Goal: Contribute content: Contribute content

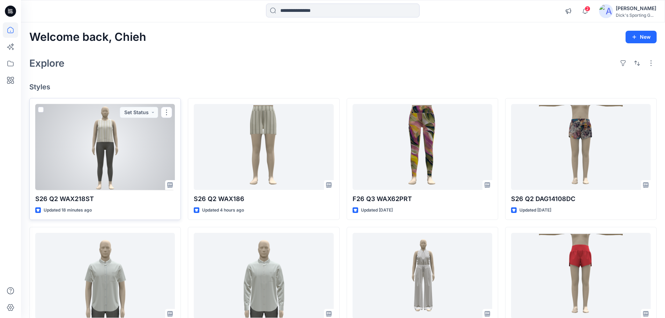
click at [114, 163] on div at bounding box center [105, 147] width 140 height 86
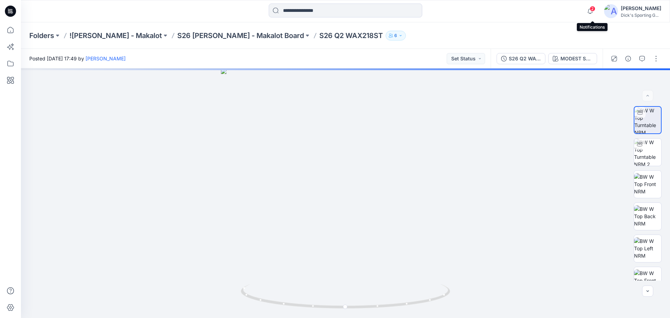
click at [594, 10] on span "2" at bounding box center [593, 9] width 6 height 6
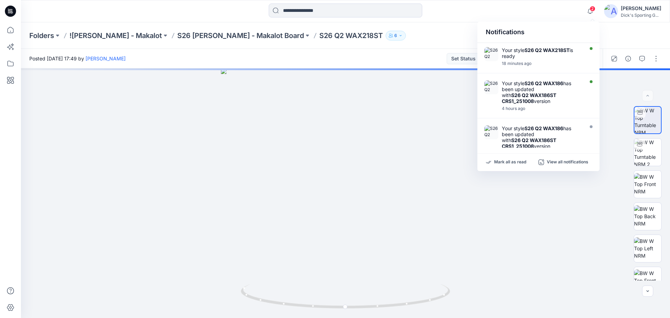
click at [503, 157] on div "Mark all as read View all notifications" at bounding box center [539, 162] width 122 height 17
click at [503, 164] on p "Mark all as read" at bounding box center [510, 162] width 32 height 6
click at [442, 38] on div "Folders ![PERSON_NAME] - Makalot S26 [PERSON_NAME] - Makalot Board S26 Q2 WAX21…" at bounding box center [318, 36] width 578 height 10
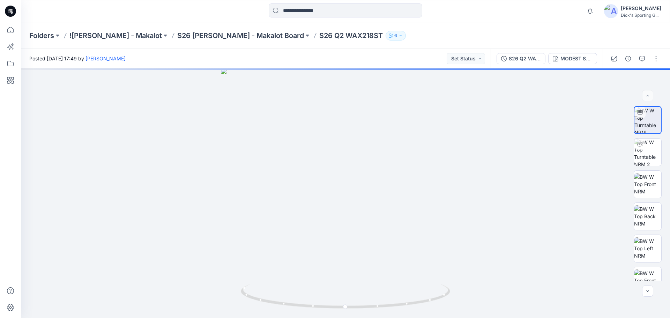
drag, startPoint x: 653, startPoint y: 62, endPoint x: 647, endPoint y: 67, distance: 8.7
click at [653, 62] on button "button" at bounding box center [656, 58] width 11 height 11
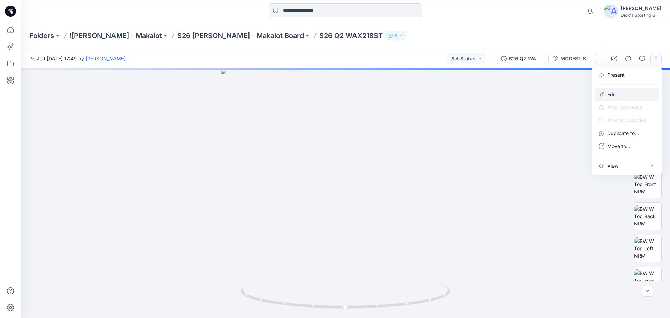
click at [616, 93] on button "Edit" at bounding box center [627, 94] width 64 height 13
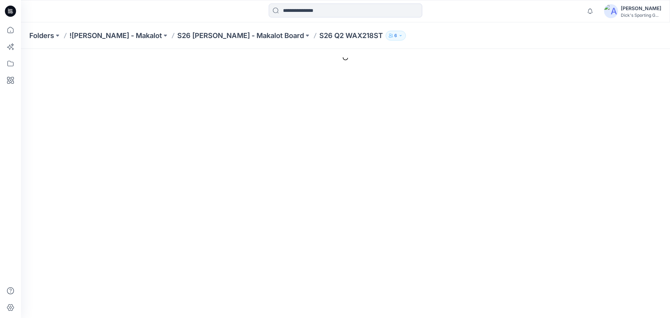
click at [378, 74] on div "General Cover Image Current Version Colorways Packed Turntable Style Present Ch…" at bounding box center [341, 251] width 641 height 371
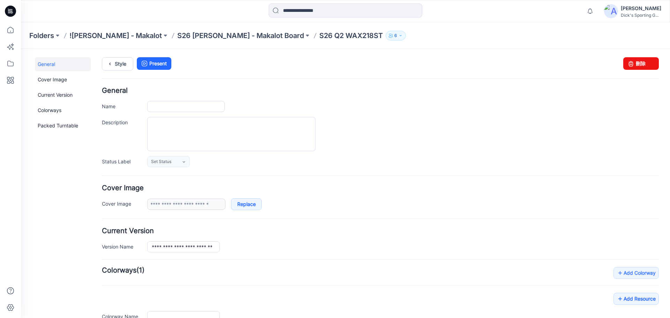
type input "**********"
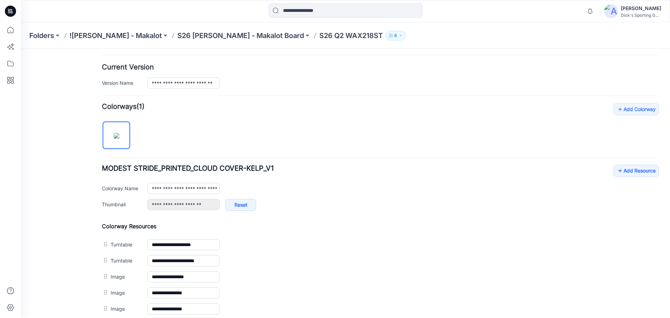
scroll to position [186, 0]
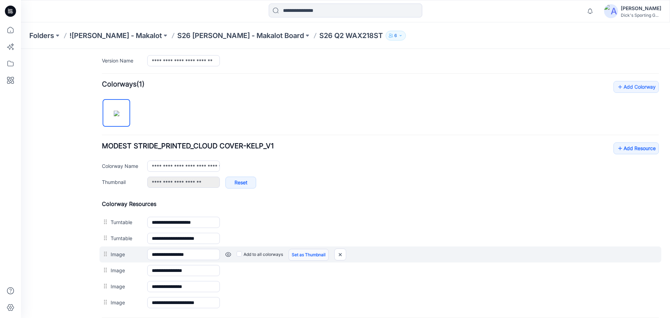
click at [305, 253] on link "Set as Thumbnail" at bounding box center [309, 255] width 40 height 12
type input "**********"
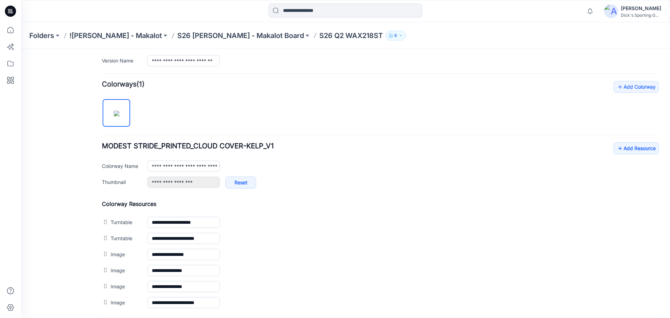
scroll to position [0, 0]
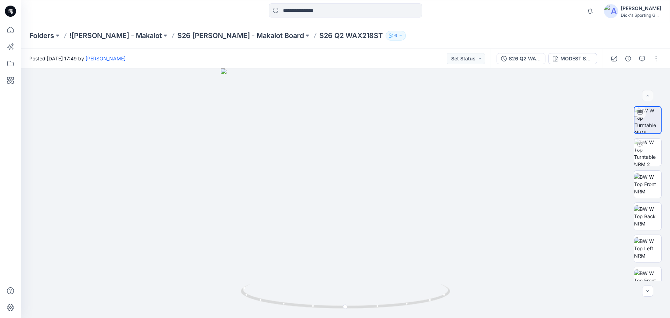
click at [481, 34] on div "Folders ![PERSON_NAME] - Makalot S26 [PERSON_NAME] - Makalot Board S26 Q2 WAX21…" at bounding box center [318, 36] width 578 height 10
click at [9, 12] on icon at bounding box center [9, 12] width 2 height 0
